Goal: Information Seeking & Learning: Learn about a topic

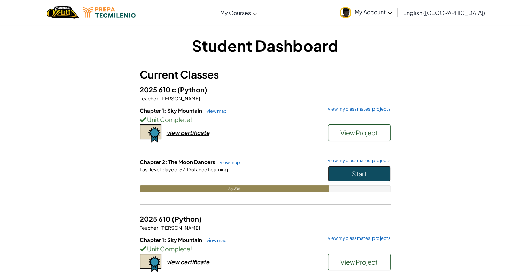
click at [375, 175] on button "Start" at bounding box center [359, 174] width 63 height 16
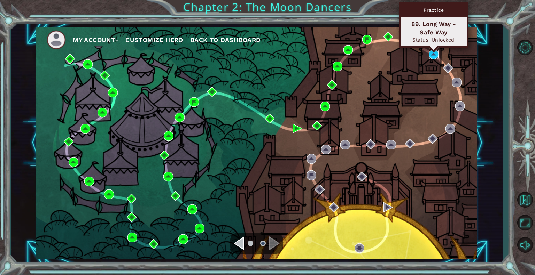
click at [432, 54] on img at bounding box center [434, 55] width 10 height 10
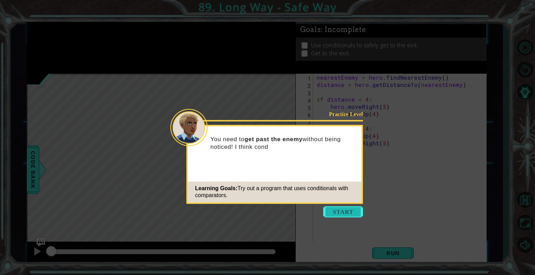
click at [352, 207] on button "Start" at bounding box center [343, 212] width 40 height 11
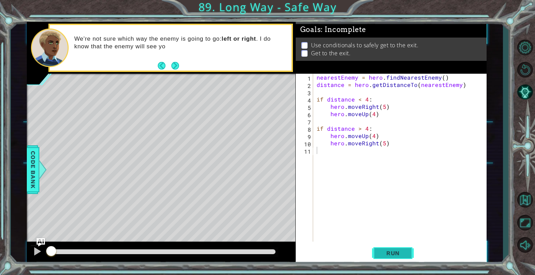
click at [386, 249] on button "Run" at bounding box center [393, 253] width 42 height 19
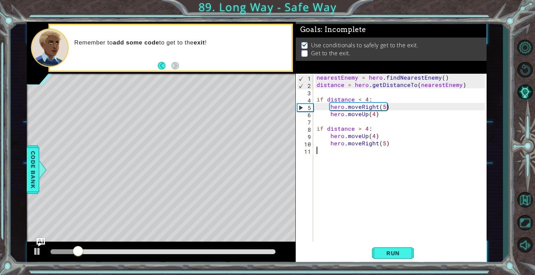
click at [388, 180] on div "nearestEnemy = hero . findNearestEnemy ( ) distance = hero . getDistanceTo ( ne…" at bounding box center [401, 165] width 173 height 183
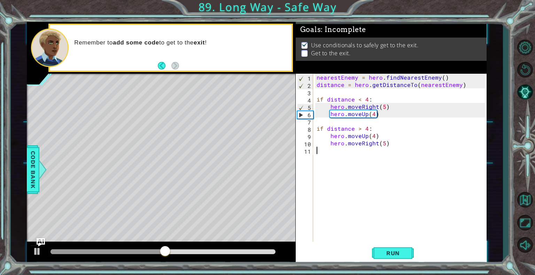
click at [382, 166] on div "nearestEnemy = hero . findNearestEnemy ( ) distance = hero . getDistanceTo ( ne…" at bounding box center [401, 165] width 173 height 183
type textarea "hero.moveUp(1)"
click at [393, 250] on span "Run" at bounding box center [393, 253] width 28 height 7
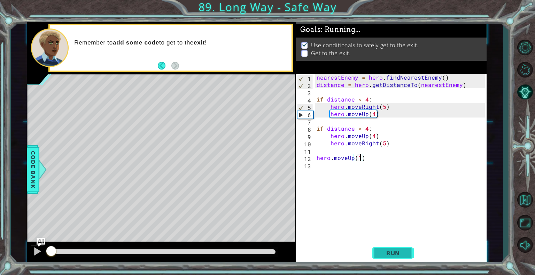
click at [393, 250] on span "Run" at bounding box center [393, 253] width 28 height 7
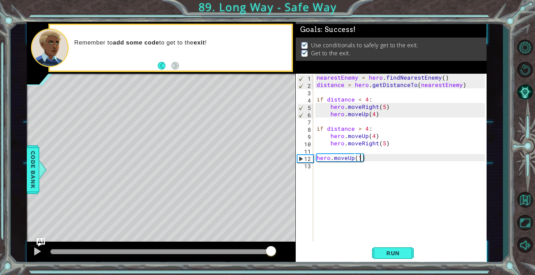
click at [271, 252] on div at bounding box center [163, 252] width 225 height 5
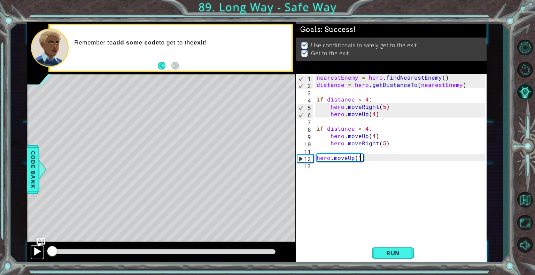
click at [38, 251] on div at bounding box center [37, 251] width 9 height 9
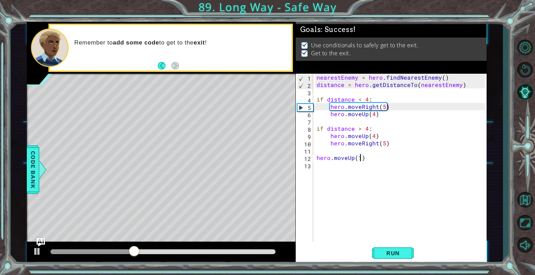
click at [257, 250] on div at bounding box center [163, 252] width 225 height 5
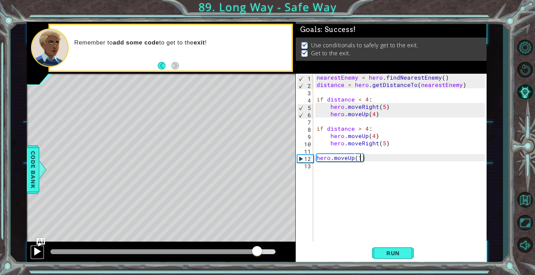
click at [39, 253] on div at bounding box center [37, 251] width 9 height 9
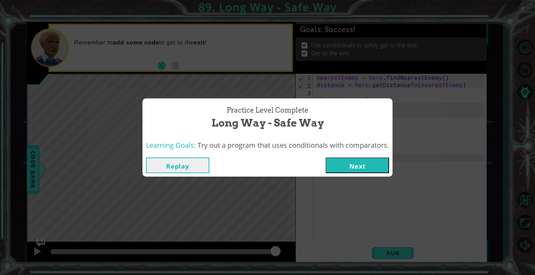
click at [351, 160] on button "Next" at bounding box center [357, 166] width 63 height 16
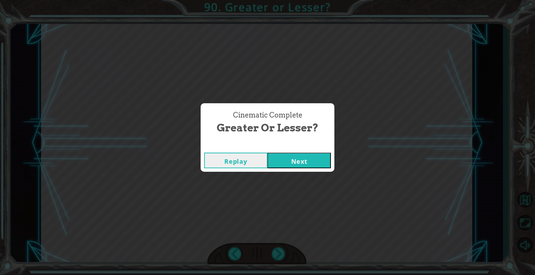
click at [320, 158] on button "Next" at bounding box center [298, 161] width 63 height 16
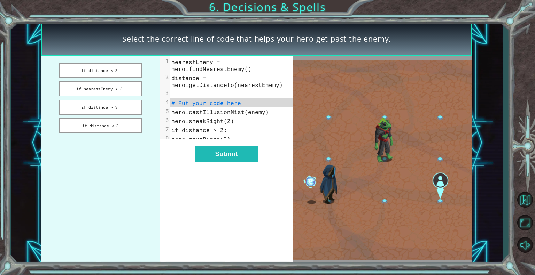
drag, startPoint x: 116, startPoint y: 89, endPoint x: 208, endPoint y: 103, distance: 93.1
click at [208, 103] on div "if distance < 3: if nearestEnemy < 3: if distance > 3: if distance < 3 xxxxxxxx…" at bounding box center [167, 160] width 252 height 208
click at [125, 84] on button "if nearestEnemy < 3:" at bounding box center [100, 88] width 83 height 15
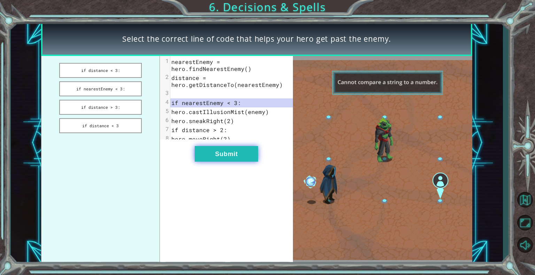
click at [252, 162] on button "Submit" at bounding box center [226, 154] width 63 height 16
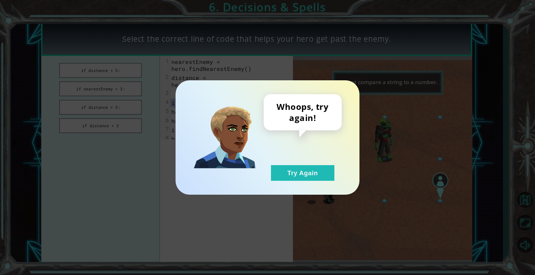
click at [336, 178] on div "Whoops, try again! Try Again" at bounding box center [303, 137] width 78 height 87
click at [320, 178] on button "Try Again" at bounding box center [302, 173] width 63 height 16
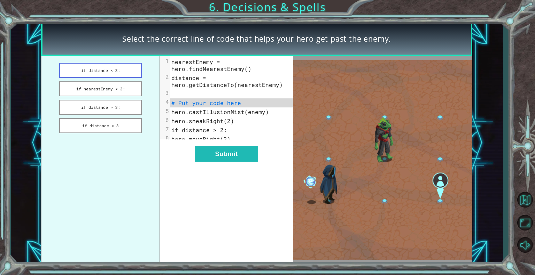
click at [110, 69] on button "if distance < 3:" at bounding box center [100, 70] width 83 height 15
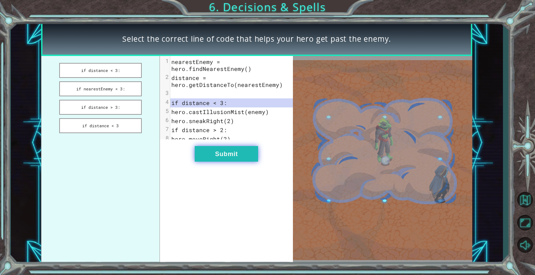
click at [217, 161] on button "Submit" at bounding box center [226, 154] width 63 height 16
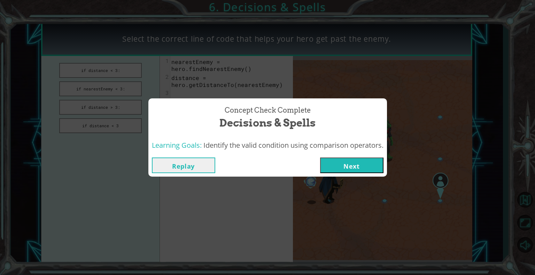
click at [334, 161] on button "Next" at bounding box center [351, 166] width 63 height 16
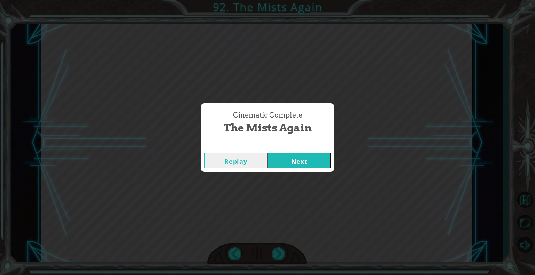
click at [334, 161] on div "Cinematic Complete The Mists Again Replay Next" at bounding box center [267, 137] width 535 height 275
click at [302, 165] on button "Next" at bounding box center [298, 161] width 63 height 16
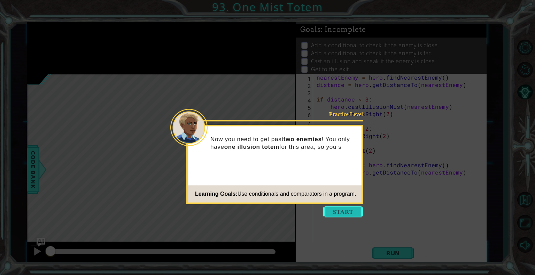
click at [348, 217] on button "Start" at bounding box center [343, 212] width 40 height 11
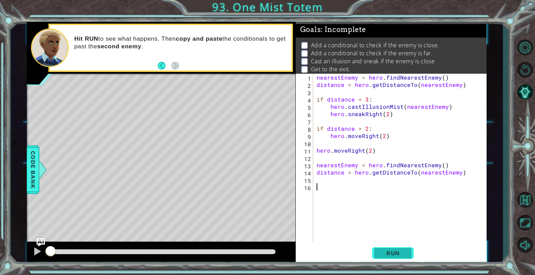
click at [402, 252] on span "Run" at bounding box center [393, 253] width 28 height 7
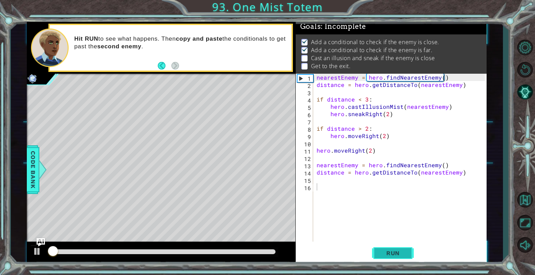
click at [402, 252] on span "Run" at bounding box center [393, 253] width 28 height 7
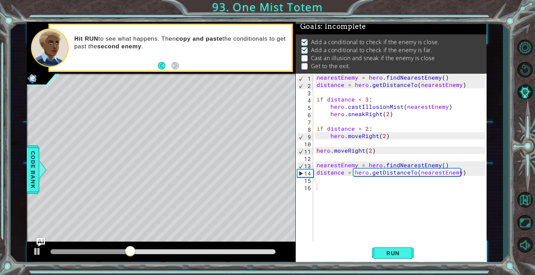
drag, startPoint x: 315, startPoint y: 99, endPoint x: 381, endPoint y: 121, distance: 69.8
click at [381, 121] on div "1 2 3 4 5 6 7 8 9 10 11 12 13 14 15 16 nearestEnemy = hero . findNearestEnemy (…" at bounding box center [390, 158] width 189 height 168
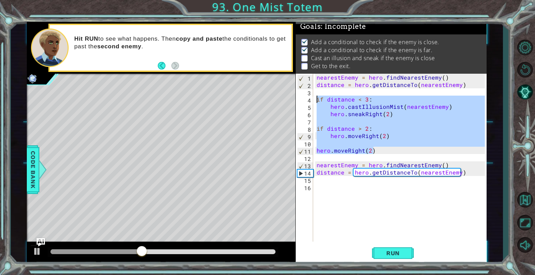
drag, startPoint x: 383, startPoint y: 150, endPoint x: 314, endPoint y: 99, distance: 86.2
click at [314, 99] on div "1 2 3 4 5 6 7 8 9 10 11 12 13 14 15 16 nearestEnemy = hero . findNearestEnemy (…" at bounding box center [390, 158] width 189 height 168
type textarea "if distance < 3: hero.castIllusionMist(nearestEnemy)"
click at [337, 182] on div "nearestEnemy = hero . findNearestEnemy ( ) distance = hero . getDistanceTo ( ne…" at bounding box center [401, 165] width 173 height 183
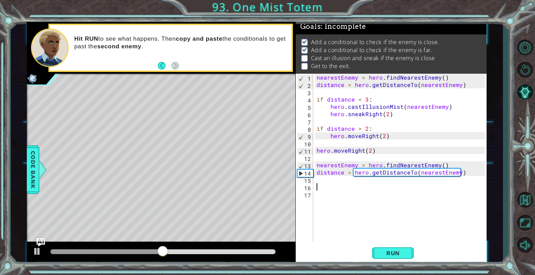
paste textarea "hero.moveRight(2)"
type textarea "hero.moveRight(2)"
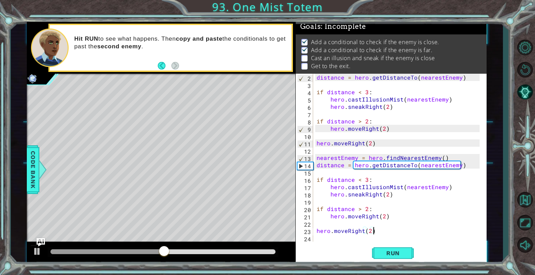
scroll to position [7, 0]
click at [408, 251] on button "Run" at bounding box center [393, 253] width 42 height 19
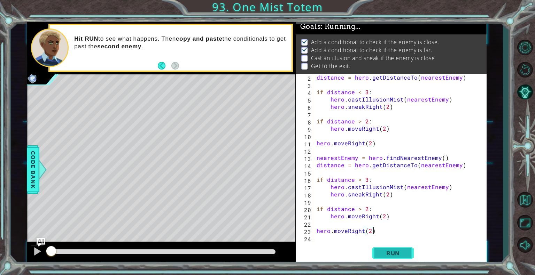
click at [408, 251] on button "Run" at bounding box center [393, 253] width 42 height 19
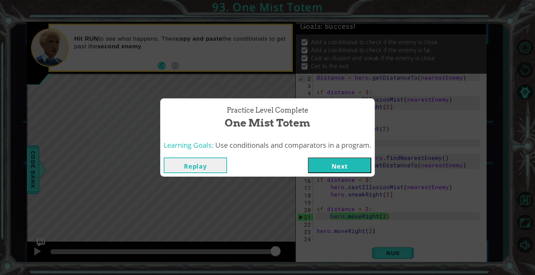
click at [323, 161] on button "Next" at bounding box center [339, 166] width 63 height 16
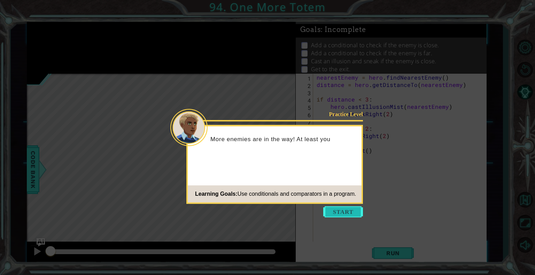
click at [352, 214] on button "Start" at bounding box center [343, 212] width 40 height 11
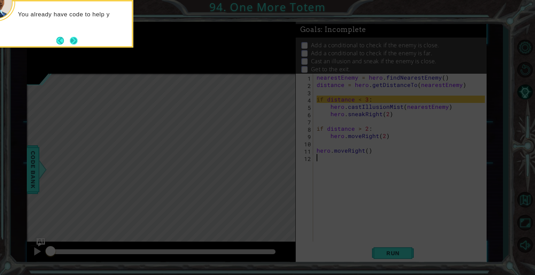
click at [78, 38] on button "Next" at bounding box center [74, 41] width 8 height 8
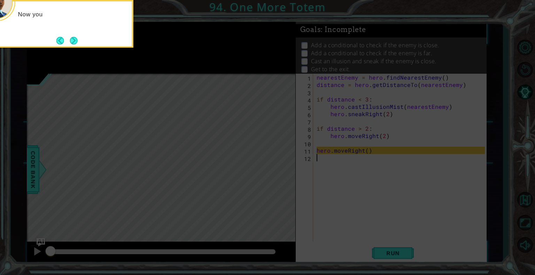
click at [80, 42] on div "Now you" at bounding box center [63, 24] width 139 height 48
click at [79, 42] on button "Next" at bounding box center [73, 40] width 11 height 11
click at [78, 42] on button "Next" at bounding box center [73, 40] width 9 height 9
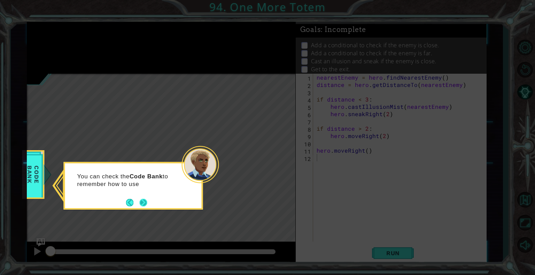
click at [146, 202] on button "Next" at bounding box center [143, 203] width 9 height 9
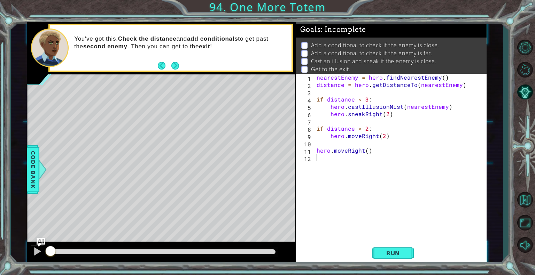
click at [438, 253] on div "Run" at bounding box center [392, 253] width 191 height 19
click at [385, 253] on span "Run" at bounding box center [393, 253] width 28 height 7
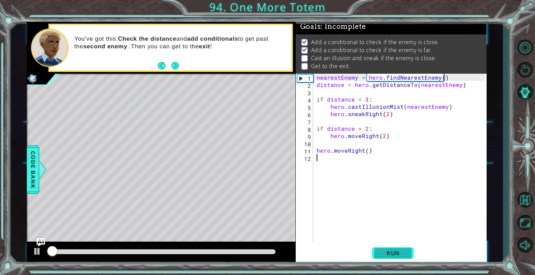
scroll to position [6, 0]
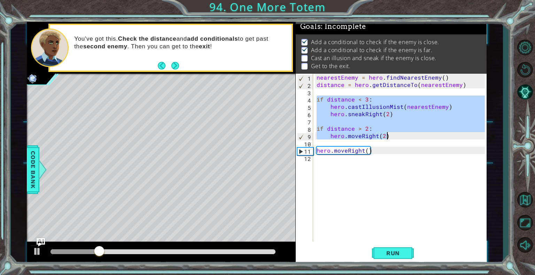
drag, startPoint x: 316, startPoint y: 99, endPoint x: 410, endPoint y: 136, distance: 100.7
click at [410, 136] on div "nearestEnemy = hero . findNearestEnemy ( ) distance = hero . getDistanceTo ( ne…" at bounding box center [401, 165] width 173 height 183
type textarea "if distance > 2: hero.moveRight(2)"
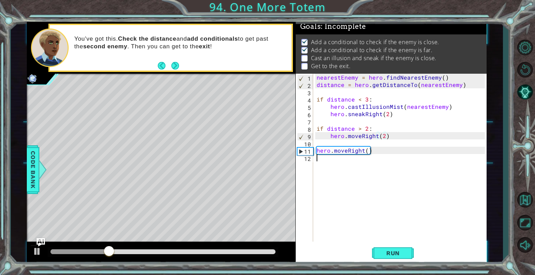
click at [394, 158] on div "nearestEnemy = hero . findNearestEnemy ( ) distance = hero . getDistanceTo ( ne…" at bounding box center [401, 165] width 173 height 183
paste textarea "hero.moveRight(2)"
type textarea "hero.moveRight(2)"
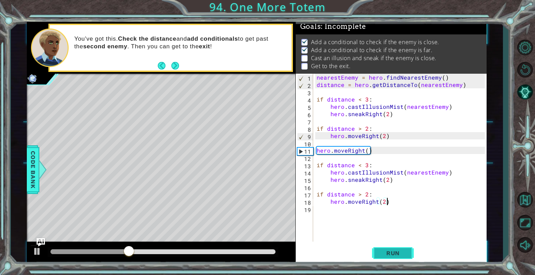
click at [401, 259] on button "Run" at bounding box center [393, 253] width 42 height 19
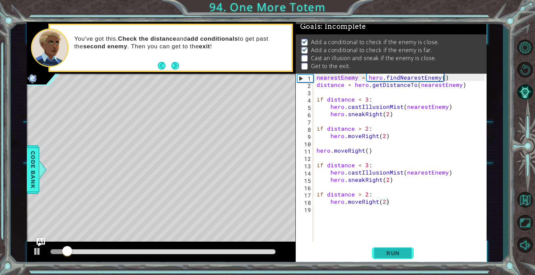
click at [401, 259] on button "Run" at bounding box center [393, 253] width 42 height 19
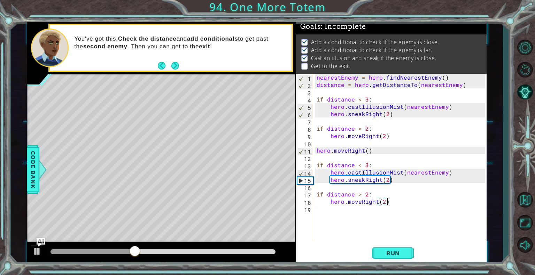
click at [391, 215] on div "nearestEnemy = hero . findNearestEnemy ( ) distance = hero . getDistanceTo ( ne…" at bounding box center [401, 165] width 173 height 183
click at [398, 250] on span "Run" at bounding box center [393, 253] width 28 height 7
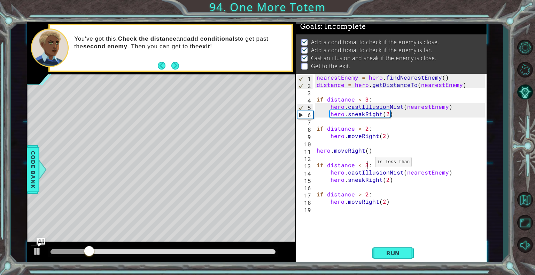
click at [366, 164] on div "nearestEnemy = hero . findNearestEnemy ( ) distance = hero . getDistanceTo ( ne…" at bounding box center [401, 165] width 173 height 183
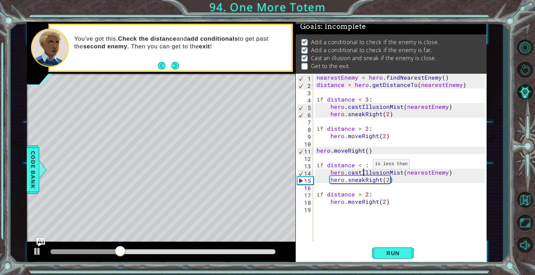
click at [365, 166] on div "nearestEnemy = hero . findNearestEnemy ( ) distance = hero . getDistanceTo ( ne…" at bounding box center [401, 165] width 173 height 183
click at [362, 163] on div "nearestEnemy = hero . findNearestEnemy ( ) distance = hero . getDistanceTo ( ne…" at bounding box center [401, 165] width 173 height 183
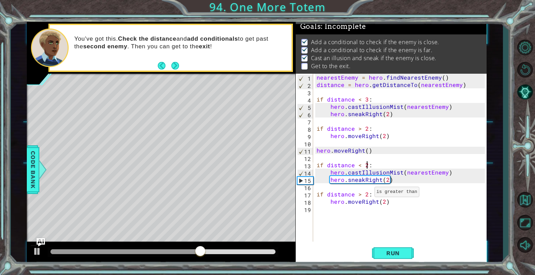
click at [365, 194] on div "nearestEnemy = hero . findNearestEnemy ( ) distance = hero . getDistanceTo ( ne…" at bounding box center [401, 165] width 173 height 183
click at [383, 202] on div "nearestEnemy = hero . findNearestEnemy ( ) distance = hero . getDistanceTo ( ne…" at bounding box center [401, 165] width 173 height 183
type textarea "hero.moveRight()"
click at [379, 202] on div "nearestEnemy = hero . findNearestEnemy ( ) distance = hero . getDistanceTo ( ne…" at bounding box center [401, 165] width 173 height 183
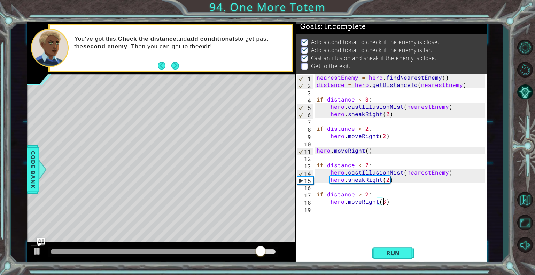
scroll to position [0, 4]
click at [390, 202] on div "nearestEnemy = hero . findNearestEnemy ( ) distance = hero . getDistanceTo ( ne…" at bounding box center [401, 165] width 173 height 183
click at [387, 181] on div "nearestEnemy = hero . findNearestEnemy ( ) distance = hero . getDistanceTo ( ne…" at bounding box center [401, 165] width 173 height 183
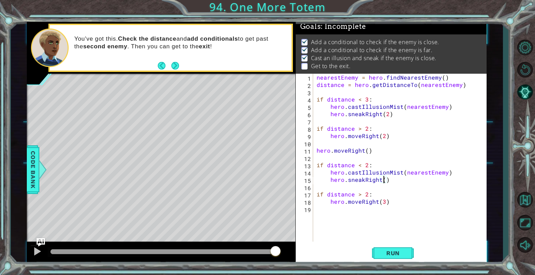
type textarea "hero.sneakRight(3)"
click at [405, 209] on div "nearestEnemy = hero . findNearestEnemy ( ) distance = hero . getDistanceTo ( ne…" at bounding box center [401, 165] width 173 height 183
click at [396, 252] on span "Run" at bounding box center [393, 253] width 28 height 7
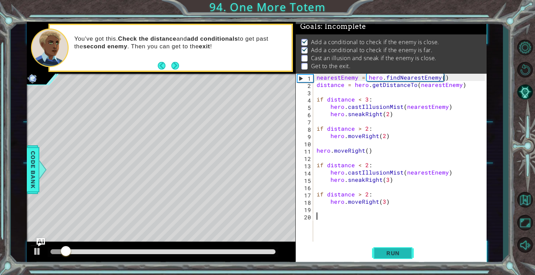
click at [396, 252] on span "Run" at bounding box center [393, 253] width 28 height 7
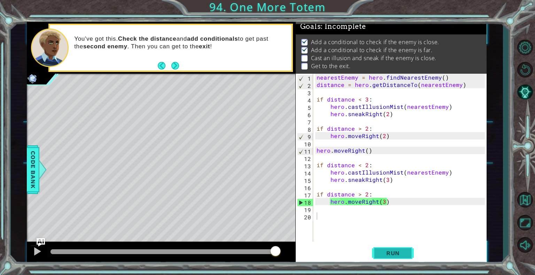
click at [394, 255] on span "Run" at bounding box center [393, 253] width 28 height 7
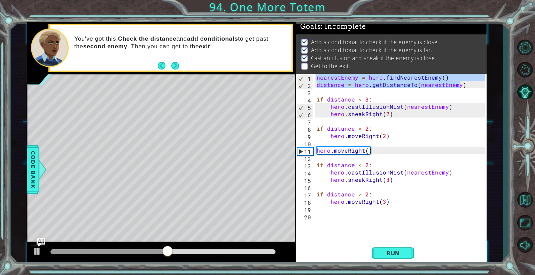
drag, startPoint x: 466, startPoint y: 82, endPoint x: 302, endPoint y: 75, distance: 163.8
click at [302, 75] on div "1 2 3 4 5 6 7 8 9 10 11 12 13 14 15 16 17 18 19 20 nearestEnemy = hero . findNe…" at bounding box center [390, 158] width 189 height 168
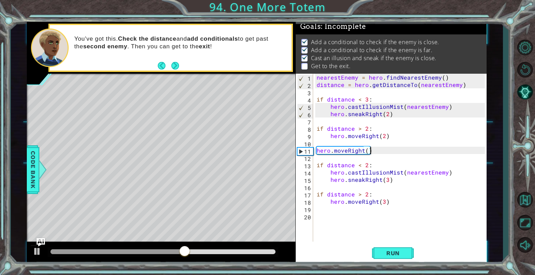
click at [385, 150] on div "nearestEnemy = hero . findNearestEnemy ( ) distance = hero . getDistanceTo ( ne…" at bounding box center [401, 165] width 173 height 183
type textarea "hero.moveRight()"
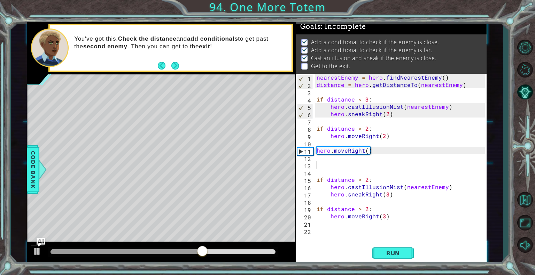
paste textarea "distance = hero.getDistanceTo(nearestEnemy)"
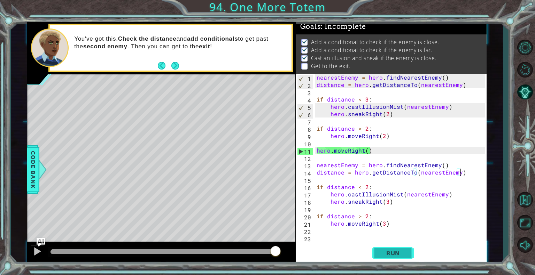
click at [403, 261] on button "Run" at bounding box center [393, 253] width 42 height 19
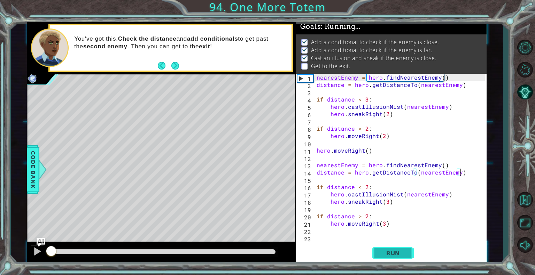
click at [403, 261] on button "Run" at bounding box center [393, 253] width 42 height 19
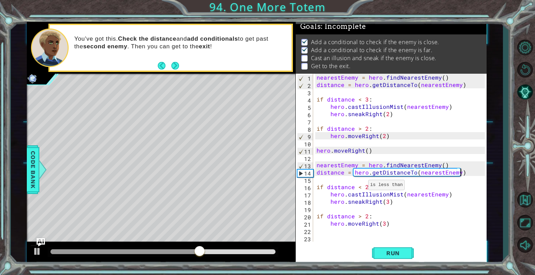
click at [359, 187] on div "nearestEnemy = hero . findNearestEnemy ( ) distance = hero . getDistanceTo ( ne…" at bounding box center [401, 165] width 173 height 183
click at [401, 252] on span "Run" at bounding box center [393, 253] width 28 height 7
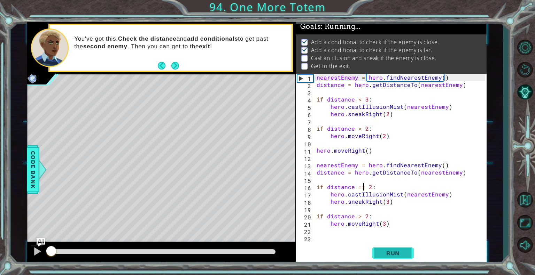
click at [401, 252] on span "Run" at bounding box center [393, 253] width 28 height 7
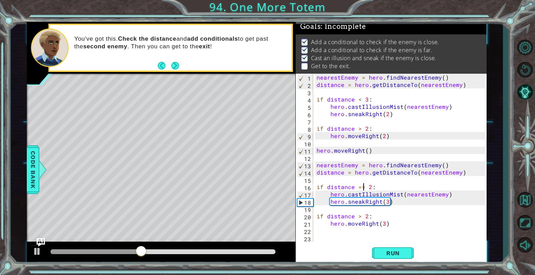
click at [401, 225] on div "nearestEnemy = hero . findNearestEnemy ( ) distance = hero . getDistanceTo ( ne…" at bounding box center [401, 165] width 173 height 183
type textarea "hero.moveRight(3)"
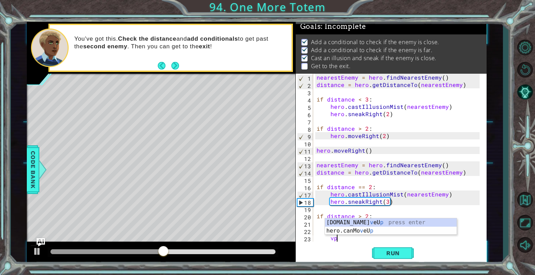
scroll to position [0, 1]
type textarea "hero.moveUp(1)"
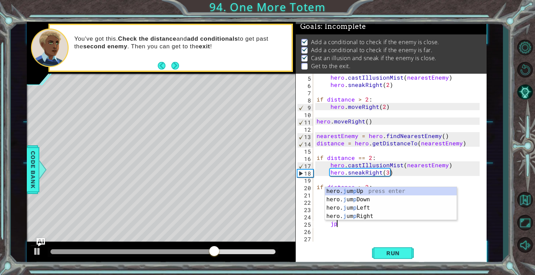
type textarea "jpp"
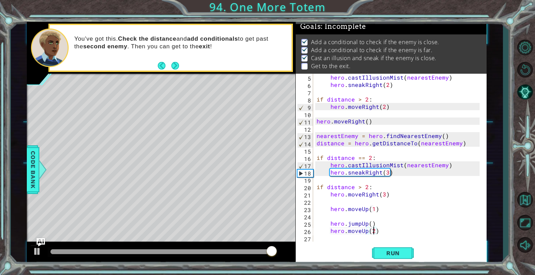
scroll to position [0, 3]
type textarea "hero.moveUp(2)"
click at [386, 252] on span "Run" at bounding box center [393, 253] width 28 height 7
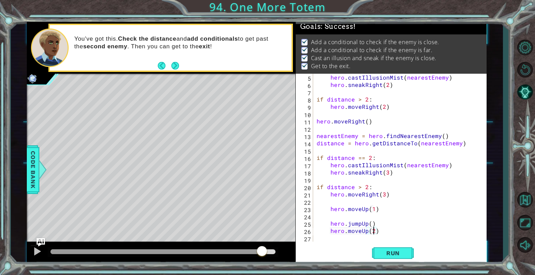
click at [262, 253] on div at bounding box center [163, 252] width 225 height 5
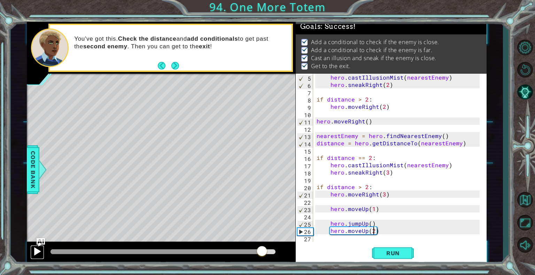
click at [39, 253] on div at bounding box center [37, 251] width 9 height 9
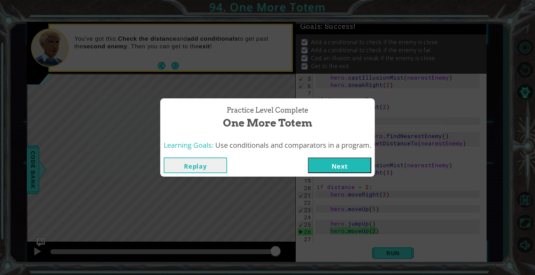
click at [351, 168] on button "Next" at bounding box center [339, 166] width 63 height 16
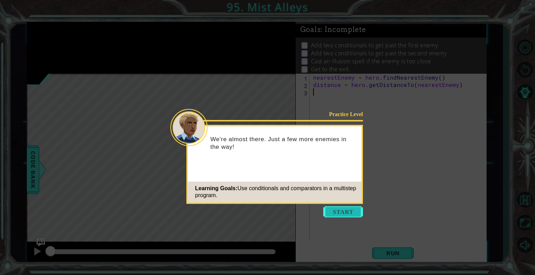
click at [339, 213] on button "Start" at bounding box center [343, 212] width 40 height 11
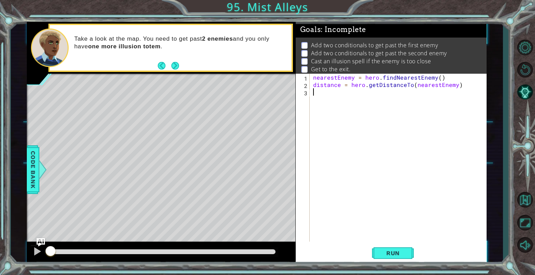
click at [343, 204] on div "nearestEnemy = hero . findNearestEnemy ( ) distance = hero . getDistanceTo ( ne…" at bounding box center [400, 165] width 177 height 183
type textarea "i"
click at [454, 85] on div "nearestEnemy = hero . findNearestEnemy ( ) distance = hero . getDistanceTo ( ne…" at bounding box center [400, 165] width 177 height 183
click at [327, 98] on div "nearestEnemy = hero . findNearestEnemy ( ) distance = hero . getDistanceTo ( q …" at bounding box center [400, 165] width 177 height 183
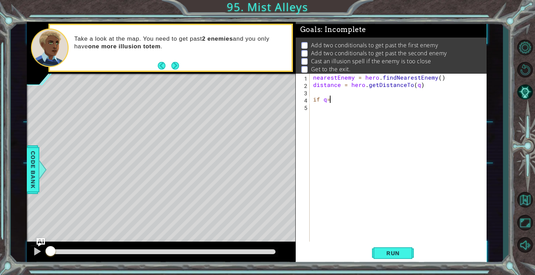
scroll to position [0, 0]
click at [339, 85] on div "nearestEnemy = hero . findNearestEnemy ( ) distance = hero . getDistanceTo ( q …" at bounding box center [400, 165] width 177 height 183
click at [396, 86] on div "nearestEnemy = hero . findNearestEnemy ( ) q = hero . getDistanceTo ( q ) if" at bounding box center [400, 165] width 177 height 183
click at [391, 85] on div "nearestEnemy = hero . findNearestEnemy ( ) q = hero . getDistanceTo ( q ) if" at bounding box center [400, 165] width 177 height 183
click at [395, 86] on div "nearestEnemy = hero . findNearestEnemy ( ) q = hero . getDistanceTo ( q ) if" at bounding box center [400, 165] width 177 height 183
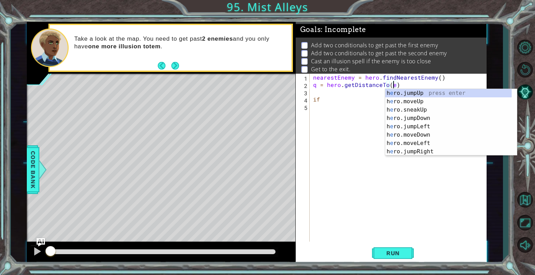
scroll to position [0, 5]
type textarea "q = hero.getDistanceTo(eny)"
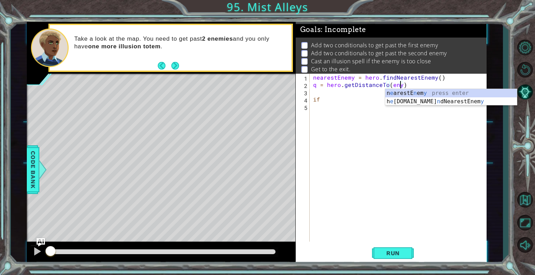
click at [348, 107] on div "nearestEnemy = hero . findNearestEnemy ( ) q = hero . getDistanceTo ( eny ) if" at bounding box center [400, 165] width 177 height 183
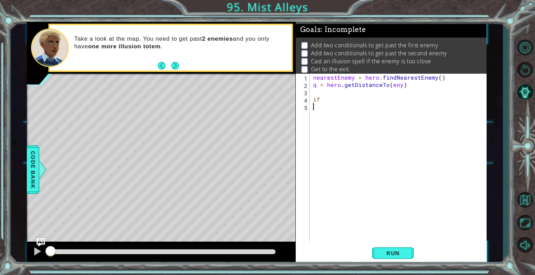
scroll to position [0, 0]
click at [343, 98] on div "nearestEnemy = hero . findNearestEnemy ( ) q = hero . getDistanceTo ( eny ) if" at bounding box center [400, 165] width 177 height 183
type textarea "if q > 2:"
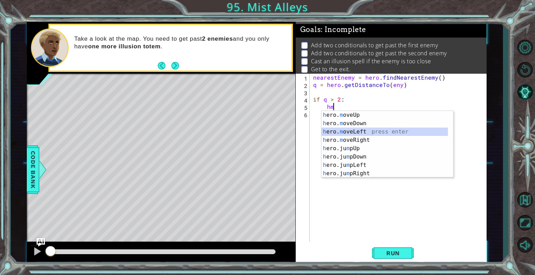
click at [351, 131] on div "h ero. m oveUp press enter h ero. m oveDown press enter h ero. m oveLeft press …" at bounding box center [384, 153] width 126 height 84
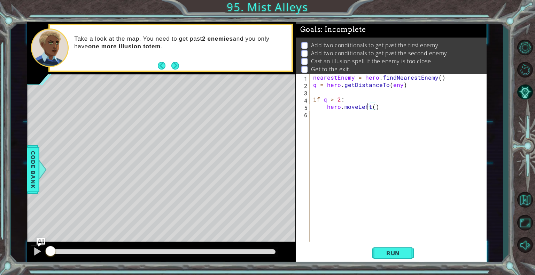
click at [368, 106] on div "nearestEnemy = hero . findNearestEnemy ( ) q = hero . getDistanceTo ( eny ) if …" at bounding box center [400, 165] width 177 height 183
click at [369, 106] on div "nearestEnemy = hero . findNearestEnemy ( ) q = hero . getDistanceTo ( eny ) if …" at bounding box center [400, 165] width 177 height 183
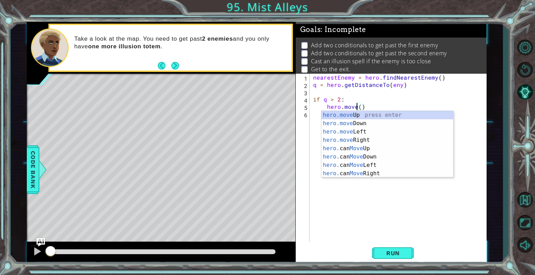
scroll to position [0, 3]
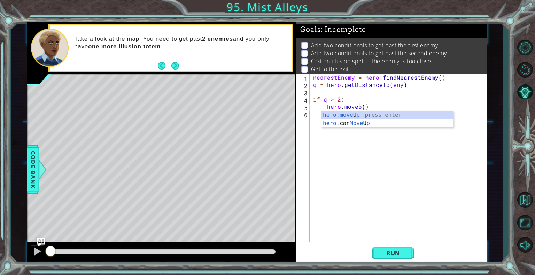
type textarea "hero.moveUp(1)"
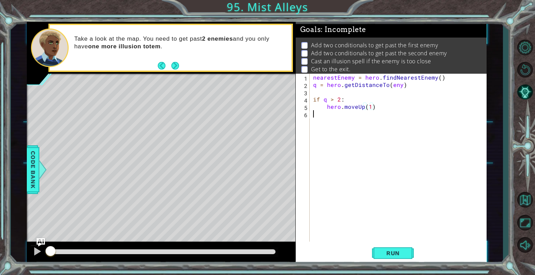
click at [393, 115] on div "nearestEnemy = hero . findNearestEnemy ( ) q = hero . getDistanceTo ( eny ) if …" at bounding box center [400, 165] width 177 height 183
click at [370, 108] on div "nearestEnemy = hero . findNearestEnemy ( ) q = hero . getDistanceTo ( eny ) if …" at bounding box center [400, 165] width 177 height 183
type textarea "hero.moveUp(2)"
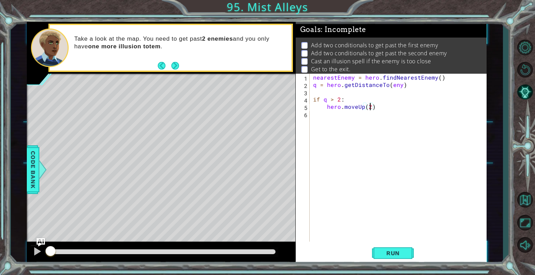
click at [347, 114] on div "nearestEnemy = hero . findNearestEnemy ( ) q = hero . getDistanceTo ( eny ) if …" at bounding box center [400, 165] width 177 height 183
type textarea "if q < 2:"
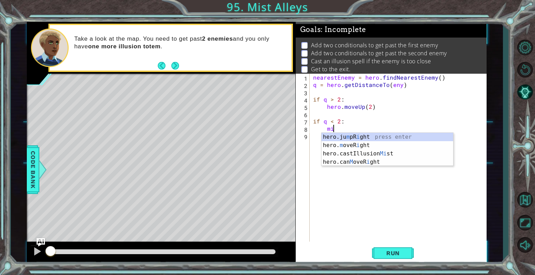
scroll to position [0, 1]
type textarea "m"
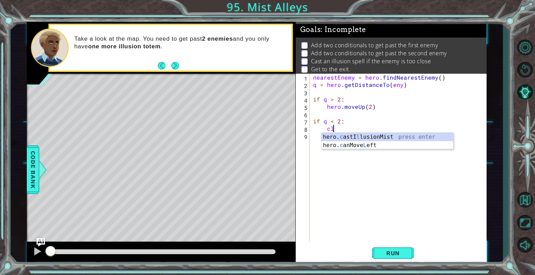
scroll to position [0, 1]
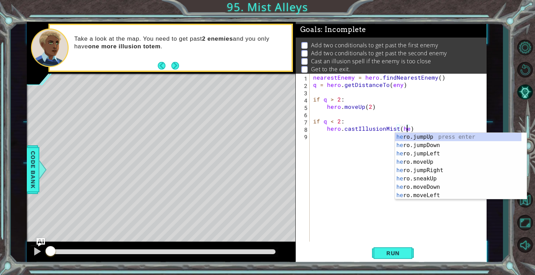
type textarea "hero.castIllusionMist(hero)"
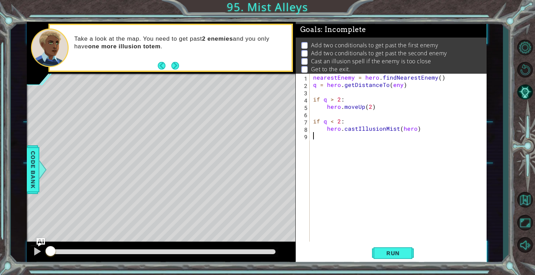
click at [364, 152] on div "nearestEnemy = hero . findNearestEnemy ( ) q = hero . getDistanceTo ( eny ) if …" at bounding box center [400, 165] width 177 height 183
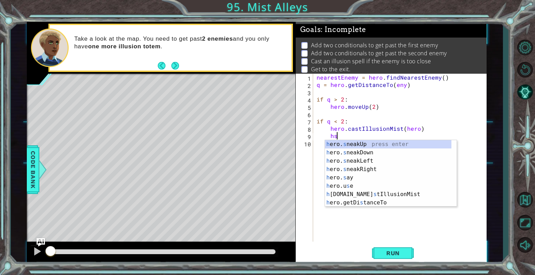
scroll to position [0, 1]
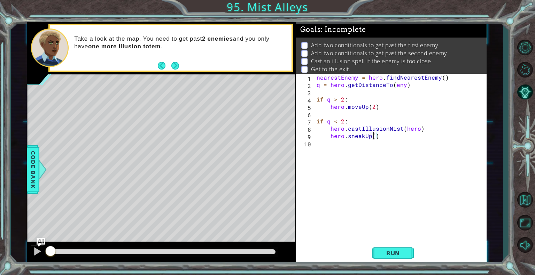
type textarea "hero.sneakUp(2)"
click at [398, 139] on div "nearestEnemy = hero . findNearestEnemy ( ) q = hero . getDistanceTo ( eny ) if …" at bounding box center [401, 165] width 173 height 183
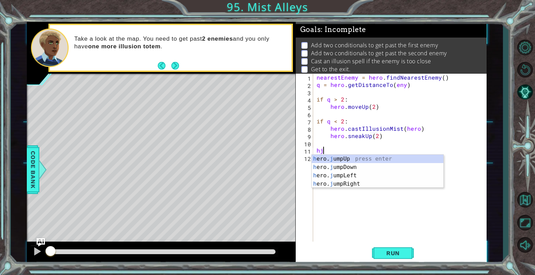
type textarea "hjp"
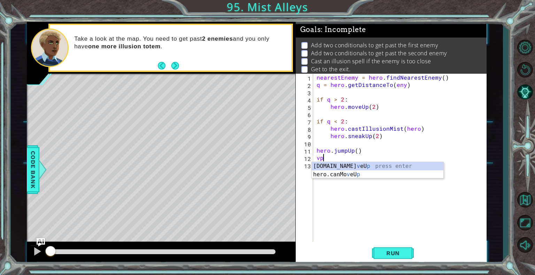
type textarea "hero.moveUp(1)"
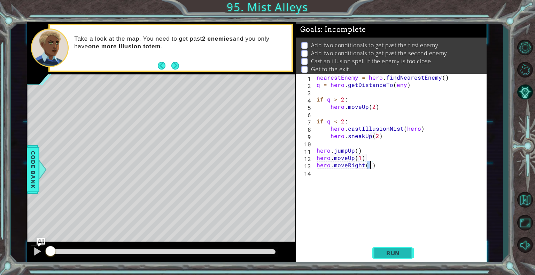
click at [388, 248] on button "Run" at bounding box center [393, 253] width 42 height 19
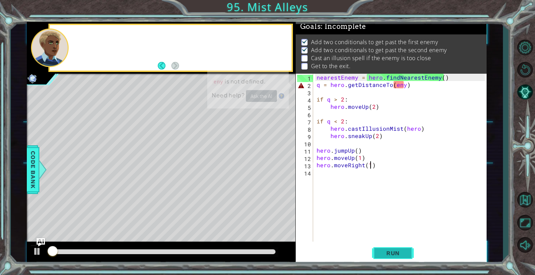
scroll to position [6, 0]
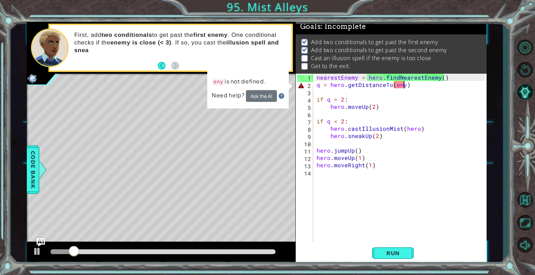
click at [402, 84] on div "nearestEnemy = hero . findNearestEnemy ( ) q = hero . getDistanceTo ( eny ) if …" at bounding box center [401, 165] width 173 height 183
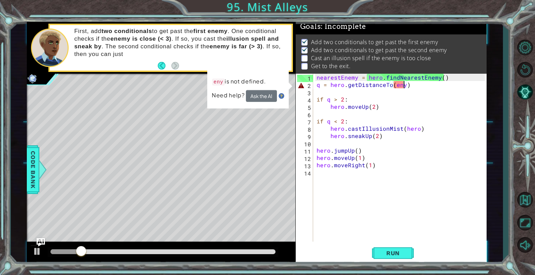
click at [404, 85] on div "nearestEnemy = hero . findNearestEnemy ( ) q = hero . getDistanceTo ( eny ) if …" at bounding box center [401, 165] width 173 height 183
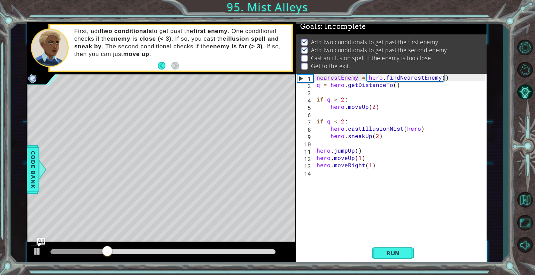
click at [358, 80] on div "nearestEnemy = hero . findNearestEnemy ( ) q = hero . getDistanceTo ( ) if q > …" at bounding box center [401, 165] width 173 height 183
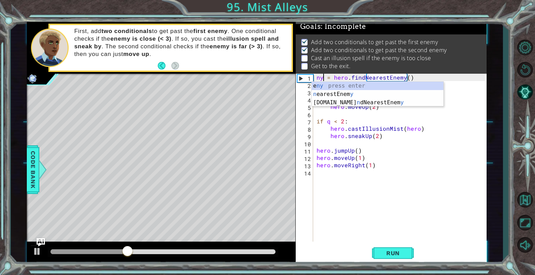
scroll to position [0, 0]
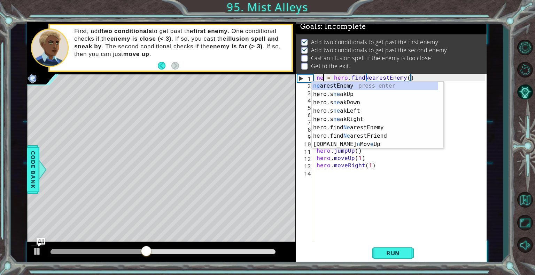
type textarea "ney = hero.findNearestEnemy()"
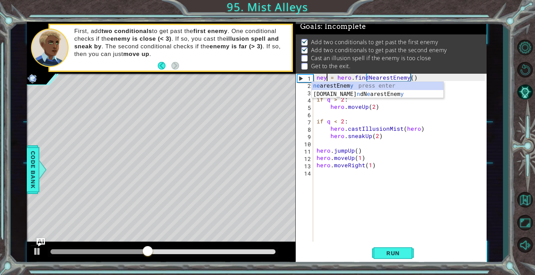
scroll to position [0, 1]
click at [399, 116] on div "ney = hero . findNearestEnemy ( ) q = hero . getDistanceTo ( ) if q > 2 : hero …" at bounding box center [401, 165] width 173 height 183
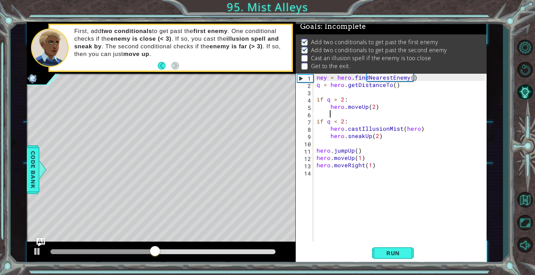
scroll to position [0, 0]
click at [394, 87] on div "ney = hero . findNearestEnemy ( ) q = hero . getDistanceTo ( ) if q > 2 : hero …" at bounding box center [401, 165] width 173 height 183
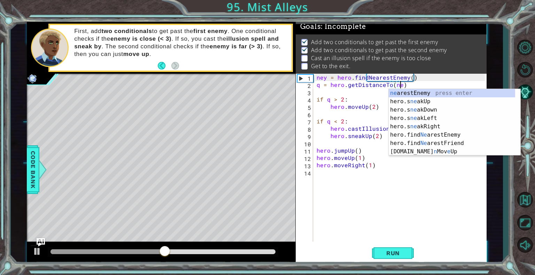
type textarea "q = hero.getDistanceTo(ney)"
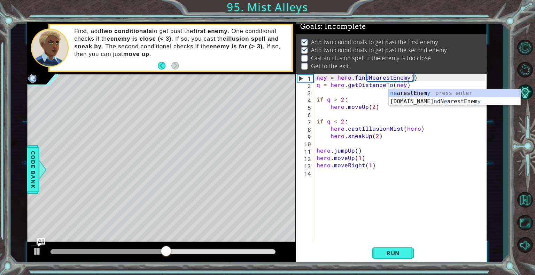
scroll to position [0, 5]
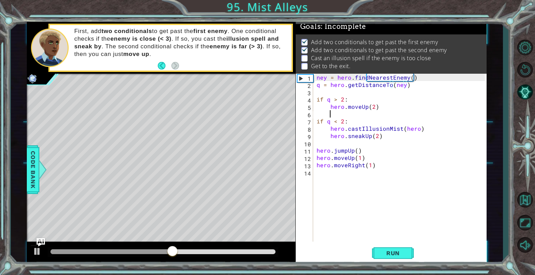
click at [388, 114] on div "ney = hero . findNearestEnemy ( ) q = hero . getDistanceTo ( ney ) if q > 2 : h…" at bounding box center [401, 165] width 173 height 183
click at [396, 258] on button "Run" at bounding box center [393, 253] width 42 height 19
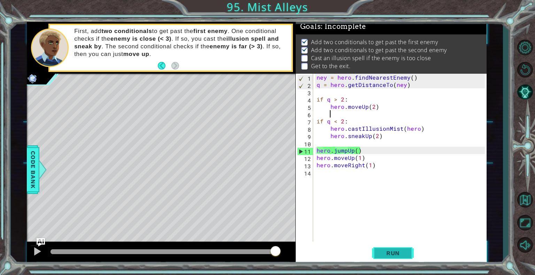
click at [398, 261] on button "Run" at bounding box center [393, 253] width 42 height 19
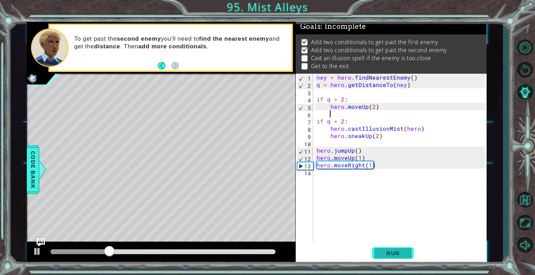
click at [398, 261] on button "Run" at bounding box center [393, 253] width 42 height 19
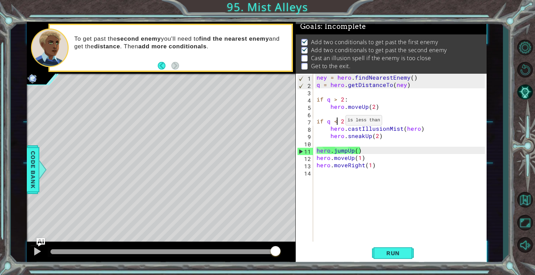
click at [337, 122] on div "ney = hero . findNearestEnemy ( ) q = hero . getDistanceTo ( ney ) if q > 2 : h…" at bounding box center [401, 165] width 173 height 183
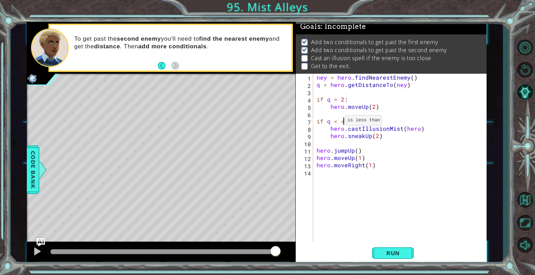
scroll to position [0, 1]
click at [337, 122] on div "ney = hero . findNearestEnemy ( ) q = hero . getDistanceTo ( ney ) if q > 2 : h…" at bounding box center [401, 165] width 173 height 183
click at [346, 125] on div "ney = hero . findNearestEnemy ( ) q = hero . getDistanceTo ( ney ) if q > 2 : h…" at bounding box center [401, 165] width 173 height 183
click at [347, 122] on div "ney = hero . findNearestEnemy ( ) q = hero . getDistanceTo ( ney ) if q > 2 : h…" at bounding box center [401, 165] width 173 height 183
click at [407, 263] on button "Run" at bounding box center [393, 253] width 42 height 19
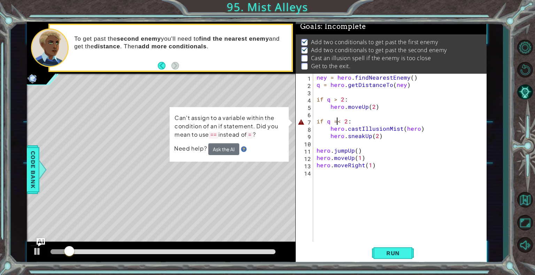
click at [337, 121] on div "ney = hero . findNearestEnemy ( ) q = hero . getDistanceTo ( ney ) if q > 2 : h…" at bounding box center [401, 165] width 173 height 183
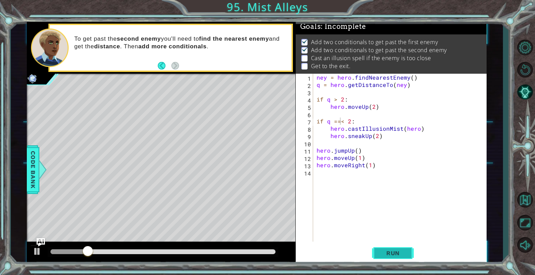
click at [407, 253] on button "Run" at bounding box center [393, 253] width 42 height 19
click at [401, 262] on button "Run" at bounding box center [393, 253] width 42 height 19
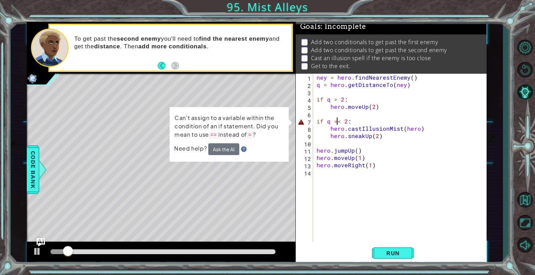
type textarea "if q < 2:"
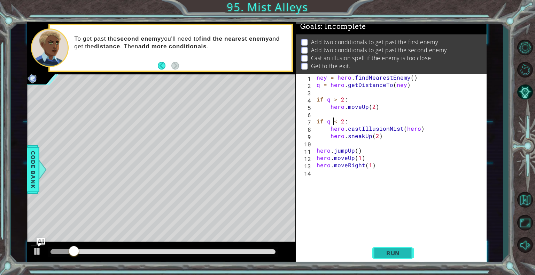
click at [406, 255] on span "Run" at bounding box center [393, 253] width 28 height 7
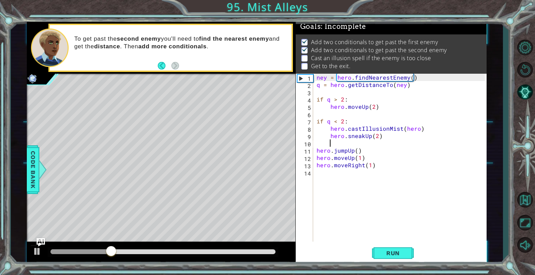
click at [345, 142] on div "ney = hero . findNearestEnemy ( ) q = hero . getDistanceTo ( ney ) if q > 2 : h…" at bounding box center [401, 165] width 173 height 183
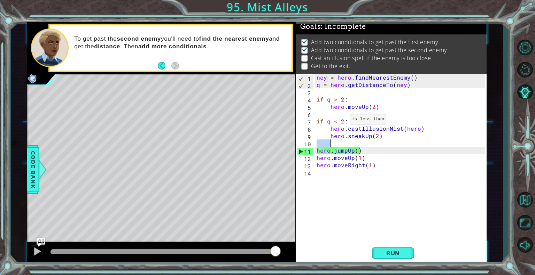
click at [342, 122] on div "ney = hero . findNearestEnemy ( ) q = hero . getDistanceTo ( ney ) if q > 2 : h…" at bounding box center [401, 165] width 173 height 183
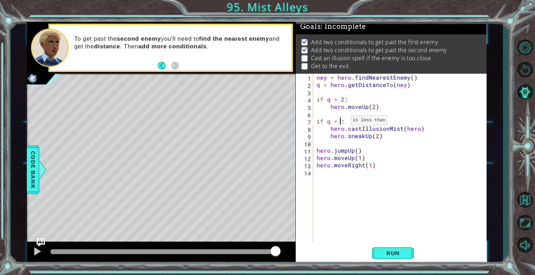
scroll to position [0, 1]
click at [404, 255] on span "Run" at bounding box center [393, 253] width 28 height 7
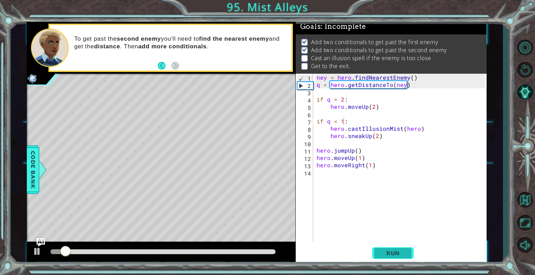
click at [403, 248] on button "Run" at bounding box center [393, 253] width 42 height 19
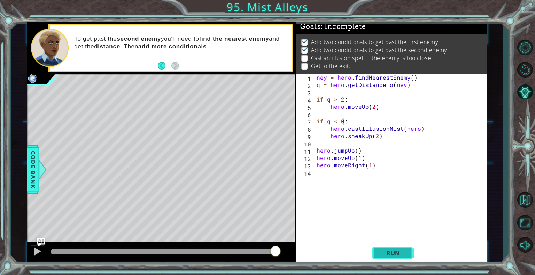
click at [403, 255] on span "Run" at bounding box center [393, 253] width 28 height 7
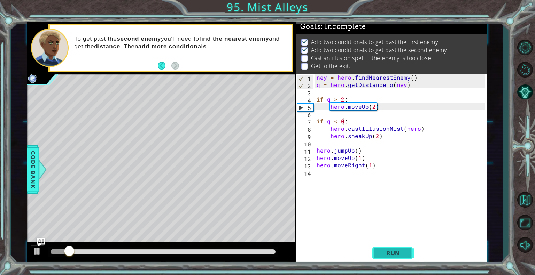
click at [403, 255] on span "Run" at bounding box center [393, 253] width 28 height 7
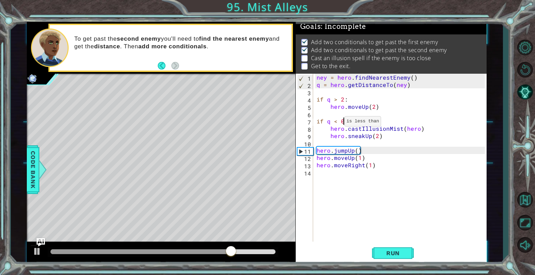
click at [337, 123] on div "ney = hero . findNearestEnemy ( ) q = hero . getDistanceTo ( ney ) if q > 2 : h…" at bounding box center [401, 165] width 173 height 183
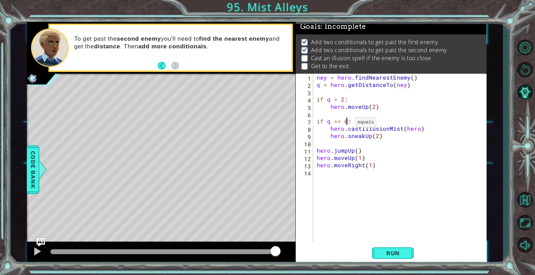
click at [347, 124] on div "ney = hero . findNearestEnemy ( ) q = hero . getDistanceTo ( ney ) if q > 2 : h…" at bounding box center [401, 165] width 173 height 183
click at [399, 258] on button "Run" at bounding box center [393, 253] width 42 height 19
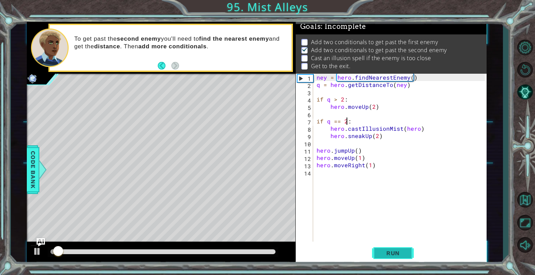
click at [399, 258] on button "Run" at bounding box center [393, 253] width 42 height 19
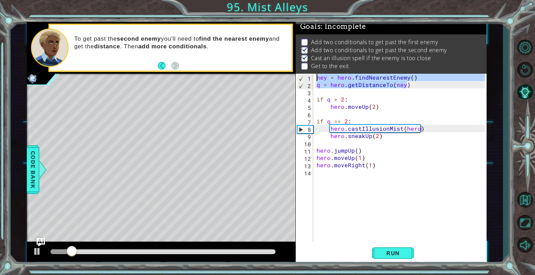
drag, startPoint x: 421, startPoint y: 85, endPoint x: 315, endPoint y: 66, distance: 107.5
click at [315, 66] on div "Goals : Incomplete Add two conditionals to get past the first enemy Add two con…" at bounding box center [391, 143] width 191 height 242
type textarea "ney = hero.findNearestEnemy() q = hero.getDistanceTo(ney)"
click at [425, 178] on div "ney = hero . findNearestEnemy ( ) q = hero . getDistanceTo ( ney ) if q > 2 : h…" at bounding box center [401, 165] width 173 height 183
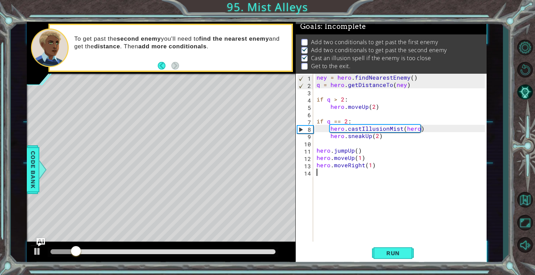
scroll to position [0, 0]
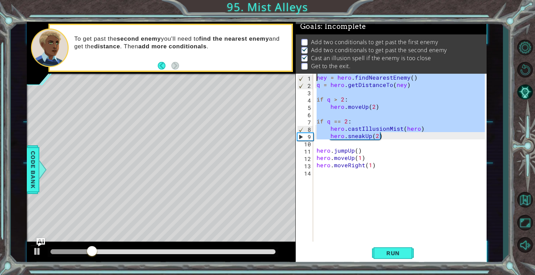
drag, startPoint x: 397, startPoint y: 138, endPoint x: 300, endPoint y: 68, distance: 120.0
click at [300, 68] on div "Goals : Incomplete Add two conditionals to get past the first enemy Add two con…" at bounding box center [391, 143] width 191 height 242
type textarea "ney = hero.findNearestEnemy() q = hero.getDistanceTo(ney)"
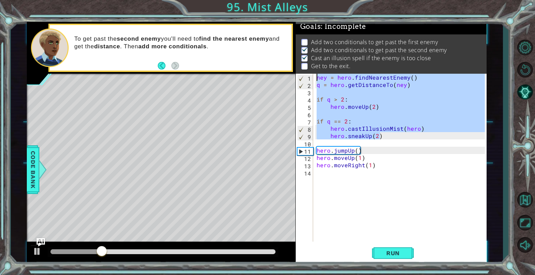
click at [362, 197] on div "ney = hero . findNearestEnemy ( ) q = hero . getDistanceTo ( ney ) if q > 2 : h…" at bounding box center [401, 165] width 173 height 183
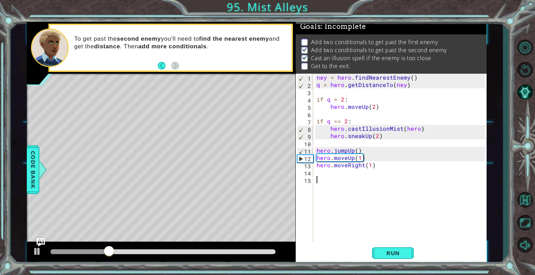
paste textarea "hero.sneakUp(2)"
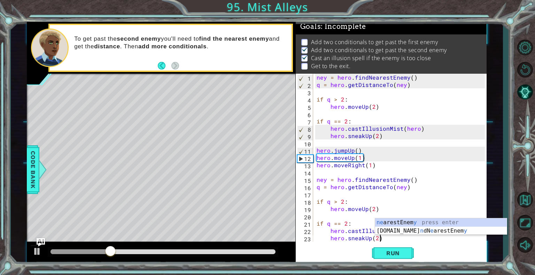
scroll to position [7, 0]
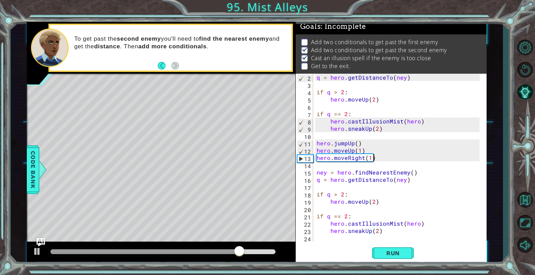
click at [426, 156] on div "q = hero . getDistanceTo ( ney ) if q > 2 : hero . moveUp ( 2 ) if q == 2 : her…" at bounding box center [399, 165] width 168 height 183
click at [409, 249] on button "Run" at bounding box center [393, 253] width 42 height 19
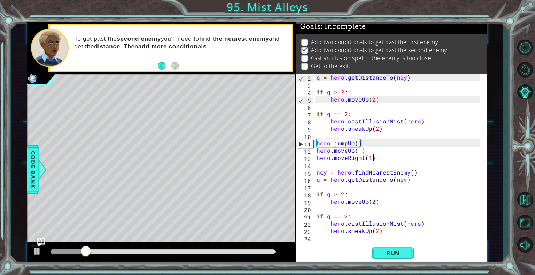
click at [365, 201] on div "q = hero . getDistanceTo ( ney ) if q > 2 : hero . moveUp ( 2 ) if q == 2 : her…" at bounding box center [399, 165] width 168 height 183
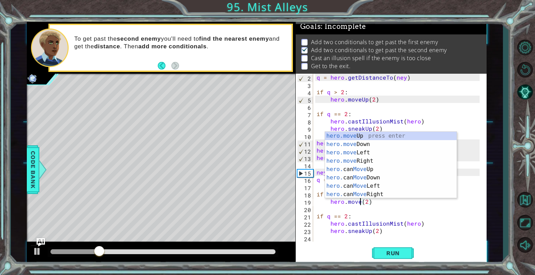
scroll to position [0, 3]
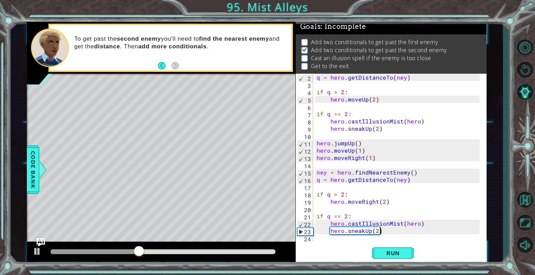
click at [391, 230] on div "q = hero . getDistanceTo ( ney ) if q > 2 : hero . moveUp ( 2 ) if q == 2 : her…" at bounding box center [399, 165] width 168 height 183
click at [370, 231] on div "q = hero . getDistanceTo ( ney ) if q > 2 : hero . moveUp ( 2 ) if q == 2 : her…" at bounding box center [399, 165] width 168 height 183
type textarea "hero.sneakRight(1)(2)"
click at [390, 235] on div "q = hero . getDistanceTo ( ney ) if q > 2 : hero . moveUp ( 2 ) if q == 2 : her…" at bounding box center [399, 165] width 168 height 183
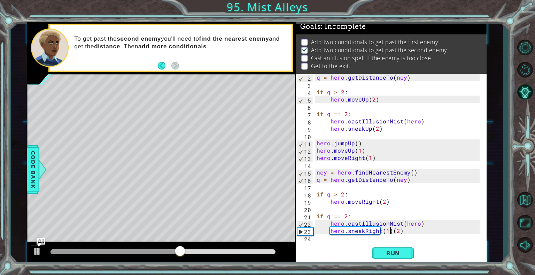
click at [390, 230] on div "q = hero . getDistanceTo ( ney ) if q > 2 : hero . moveUp ( 2 ) if q == 2 : her…" at bounding box center [399, 165] width 168 height 183
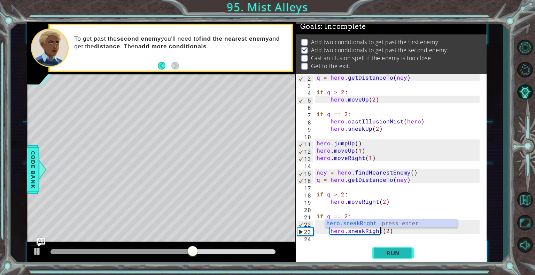
click at [399, 250] on span "Run" at bounding box center [393, 253] width 28 height 7
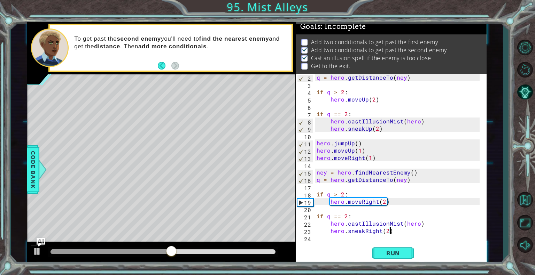
click at [411, 232] on div "q = hero . getDistanceTo ( ney ) if q > 2 : hero . moveUp ( 2 ) if q == 2 : her…" at bounding box center [399, 165] width 168 height 183
type textarea "hero.sneakRight(2)4"
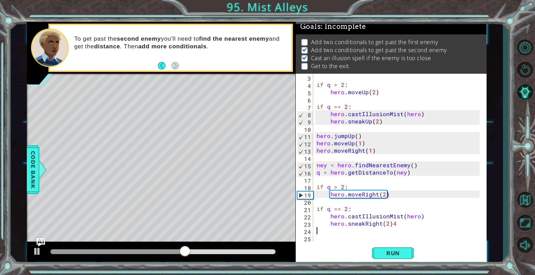
scroll to position [7, 0]
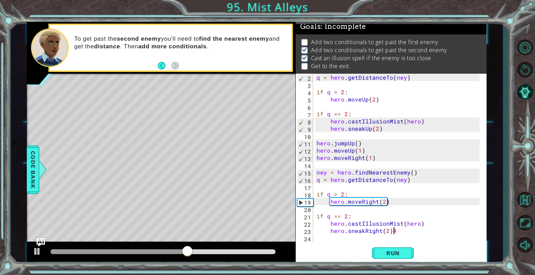
type textarea "hero.sneakRight(2)"
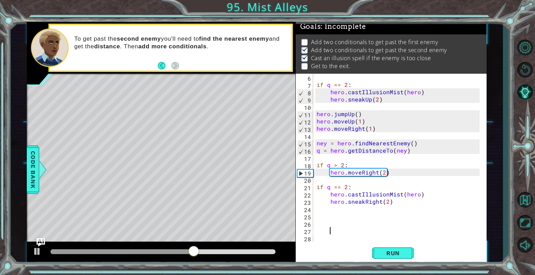
scroll to position [36, 0]
type textarea "j"
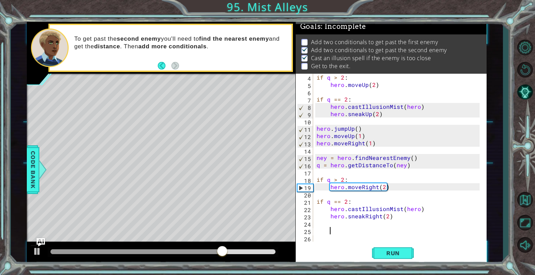
scroll to position [22, 0]
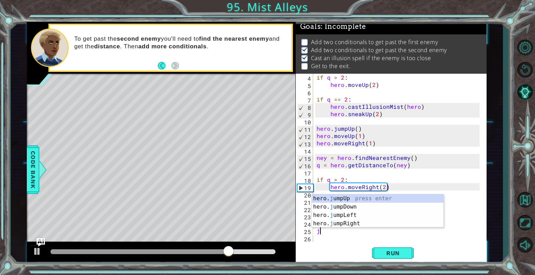
type textarea "jr"
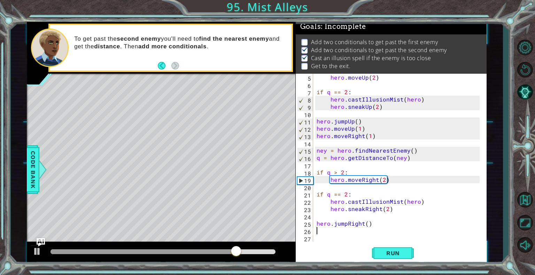
scroll to position [29, 0]
type textarea "j"
click at [364, 222] on div "hero . moveUp ( 2 ) if q == 2 : hero . castIllusionMist ( hero ) hero . sneakUp…" at bounding box center [399, 165] width 168 height 183
click at [365, 223] on div "hero . moveUp ( 2 ) if q == 2 : hero . castIllusionMist ( hero ) hero . sneakUp…" at bounding box center [399, 165] width 168 height 183
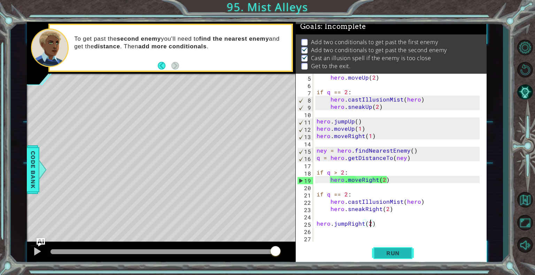
click at [393, 249] on button "Run" at bounding box center [393, 253] width 42 height 19
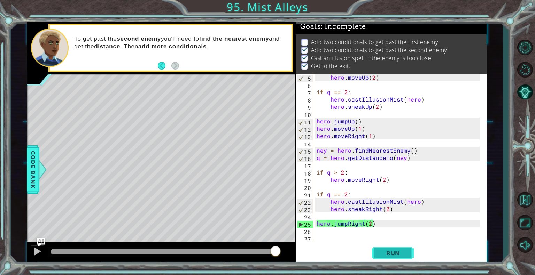
click at [387, 249] on button "Run" at bounding box center [393, 253] width 42 height 19
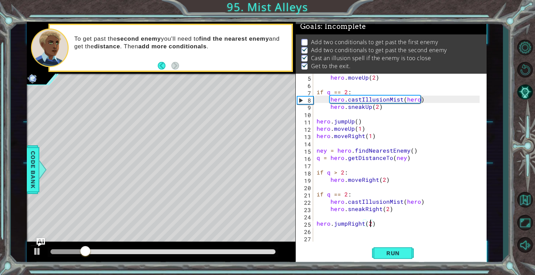
click at [267, 249] on div at bounding box center [163, 253] width 230 height 10
click at [267, 253] on div at bounding box center [163, 252] width 225 height 5
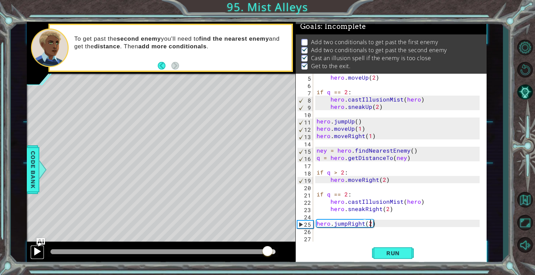
click at [39, 249] on div at bounding box center [37, 251] width 9 height 9
click at [39, 254] on div at bounding box center [37, 251] width 9 height 9
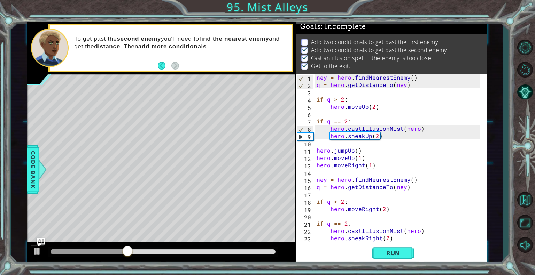
scroll to position [0, 0]
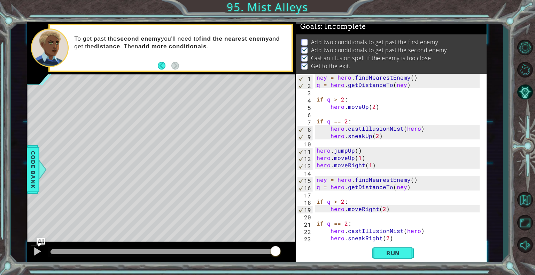
click at [323, 122] on div "ney = hero . findNearestEnemy ( ) q = hero . getDistanceTo ( ney ) if q > 2 : h…" at bounding box center [399, 165] width 168 height 183
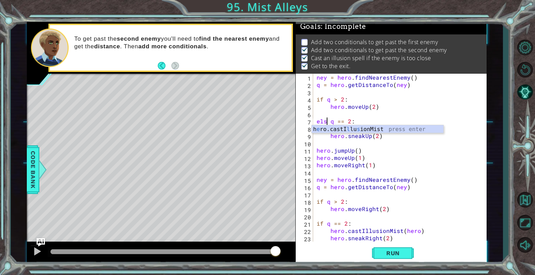
scroll to position [0, 1]
click at [400, 250] on span "Run" at bounding box center [393, 253] width 28 height 7
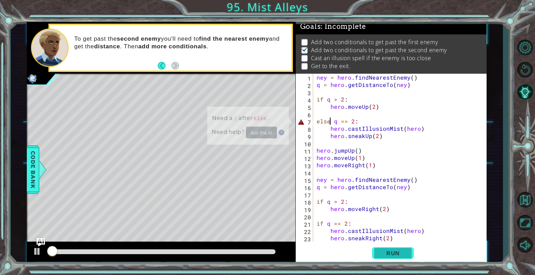
scroll to position [6, 0]
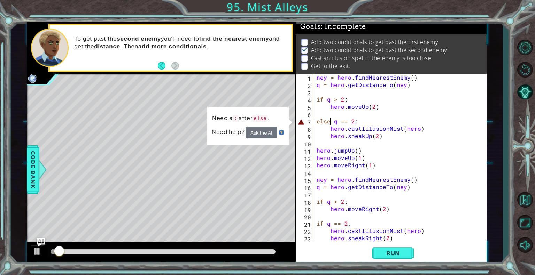
click at [330, 123] on div "ney = hero . findNearestEnemy ( ) q = hero . getDistanceTo ( ney ) if q > 2 : h…" at bounding box center [399, 165] width 168 height 183
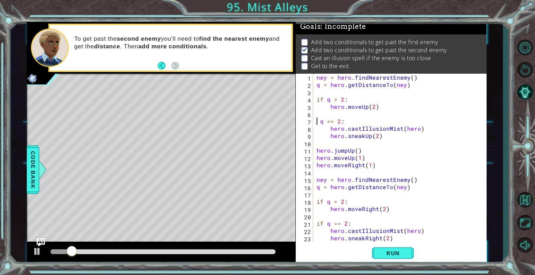
scroll to position [0, 0]
click at [413, 254] on button "Run" at bounding box center [393, 253] width 42 height 19
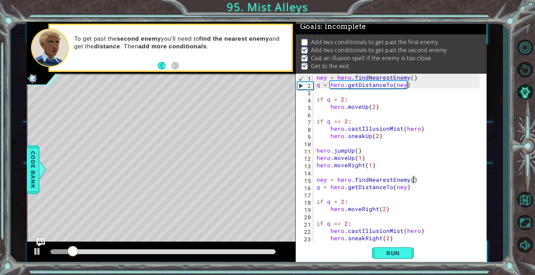
click at [425, 179] on div "ney = hero . findNearestEnemy ( ) q = hero . getDistanceTo ( ney ) if q > 2 : h…" at bounding box center [399, 165] width 168 height 183
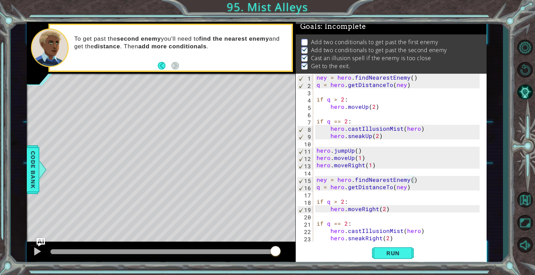
drag, startPoint x: 312, startPoint y: 32, endPoint x: 364, endPoint y: 38, distance: 52.5
click at [364, 38] on div "Add two conditionals to get past the first enemy Add two conditionals to get pa…" at bounding box center [391, 53] width 191 height 39
drag, startPoint x: 310, startPoint y: 95, endPoint x: 378, endPoint y: 129, distance: 75.4
click at [378, 129] on div "ney = hero.findNearestEnemy() 1 2 3 4 5 6 7 8 9 10 11 12 13 14 15 16 17 18 19 2…" at bounding box center [390, 158] width 189 height 168
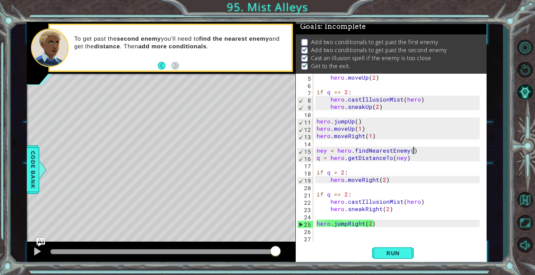
scroll to position [29, 0]
drag, startPoint x: 448, startPoint y: 47, endPoint x: 405, endPoint y: 47, distance: 42.5
click at [405, 47] on p "Add two conditionals to get past the second enemy" at bounding box center [379, 50] width 136 height 8
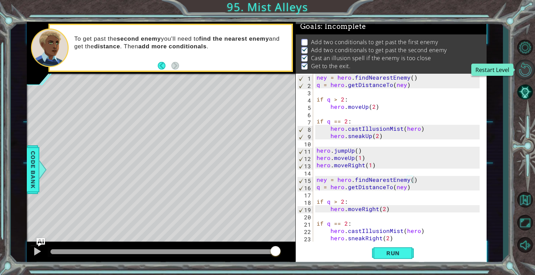
click at [528, 69] on button "Restart Level" at bounding box center [525, 70] width 20 height 20
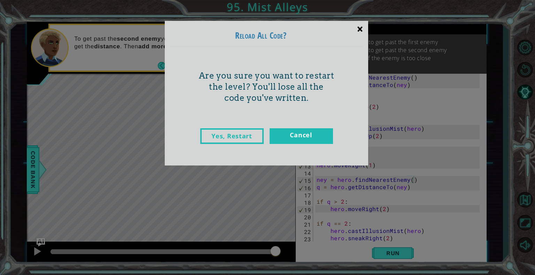
click at [359, 26] on div "×" at bounding box center [360, 29] width 16 height 20
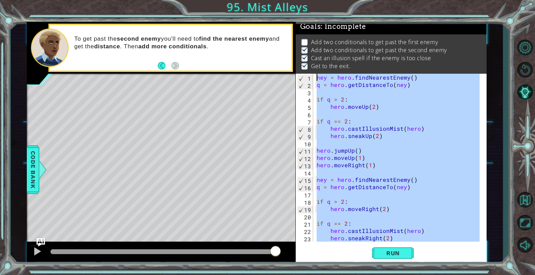
drag, startPoint x: 394, startPoint y: 230, endPoint x: 280, endPoint y: 14, distance: 244.1
click at [280, 14] on div "1 ההההההההההההההההההההההההההההההההההההההההההההההההההההההההההההההההההההההההההההה…" at bounding box center [267, 137] width 535 height 275
type textarea "ney = hero.findNearestEnemy() q = hero.getDistanceTo(ney)"
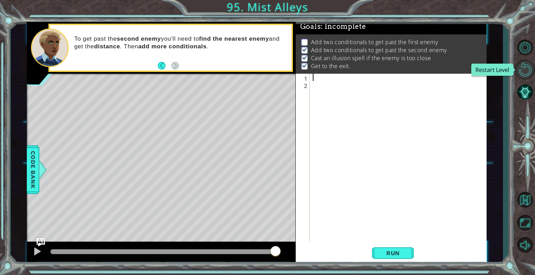
click at [526, 73] on button "Restart Level" at bounding box center [525, 70] width 20 height 20
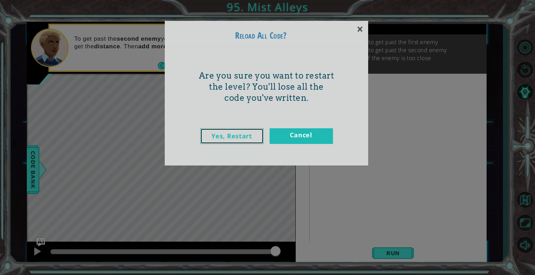
click at [241, 134] on link "Yes, Restart" at bounding box center [231, 137] width 63 height 16
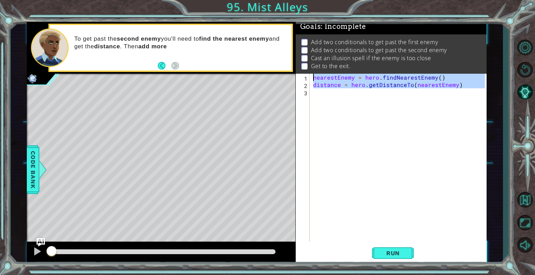
drag, startPoint x: 317, startPoint y: 106, endPoint x: 284, endPoint y: 47, distance: 67.0
click at [284, 47] on div "1 ההההההההההההההההההההההההההההההההההההההההההההההההההההההההההההההההההההההההההההה…" at bounding box center [257, 143] width 460 height 242
type textarea "nearestEnemy = hero.findNearestEnemy() distance = hero.getDistanceTo(nearestEne…"
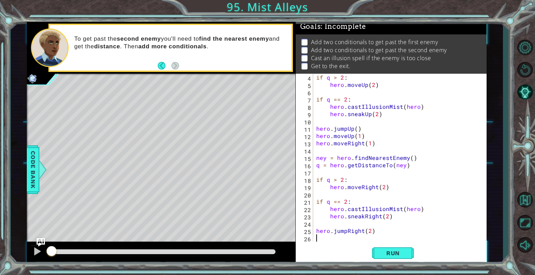
scroll to position [22, 0]
click at [400, 256] on span "Run" at bounding box center [393, 253] width 28 height 7
